Goal: Obtain resource: Download file/media

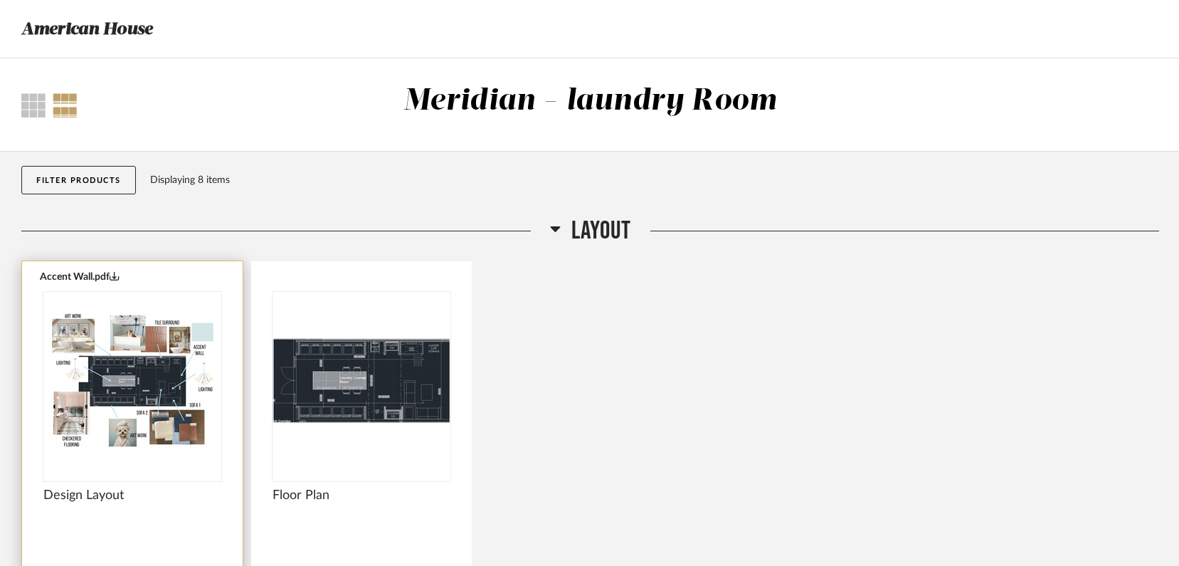
click at [165, 386] on img "0" at bounding box center [132, 381] width 178 height 178
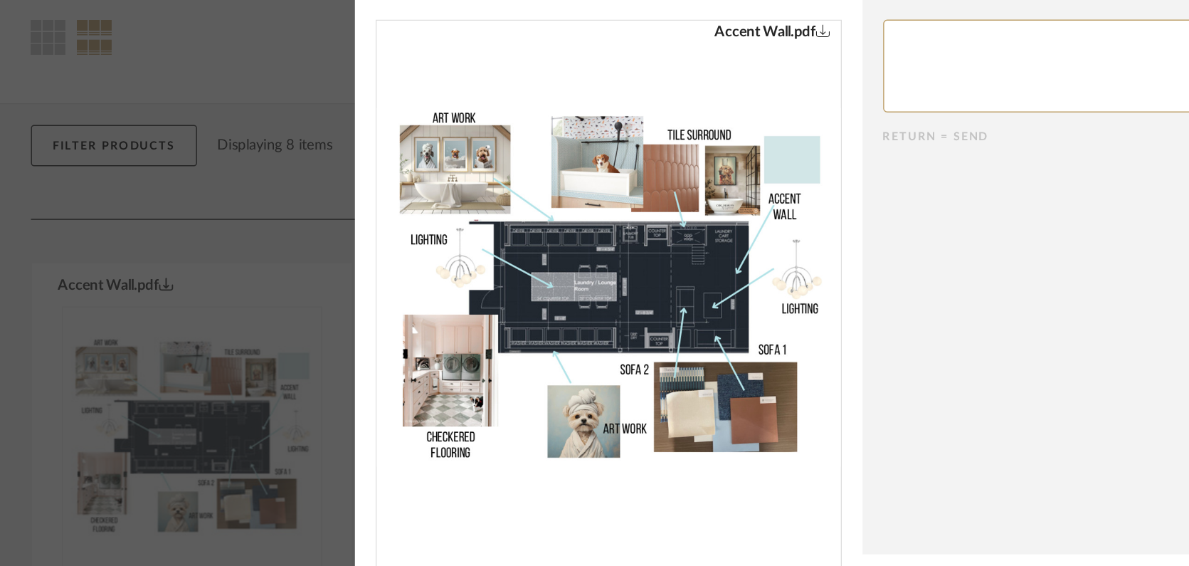
click at [563, 100] on icon "0" at bounding box center [568, 100] width 10 height 10
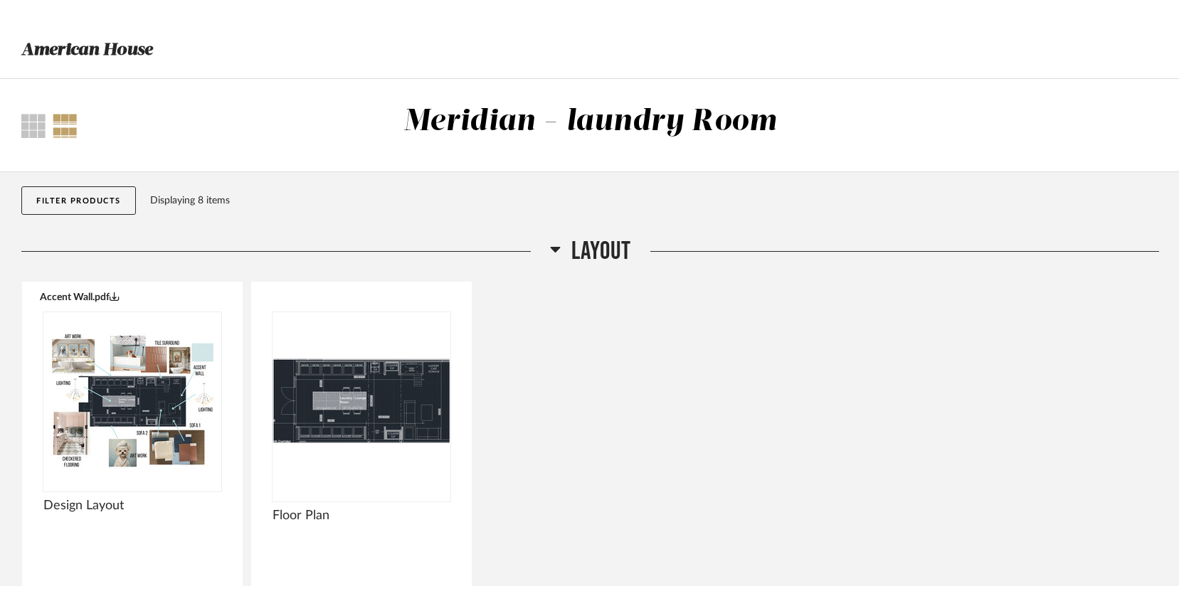
scroll to position [2, 0]
